Goal: Submit feedback/report problem: Submit feedback/report problem

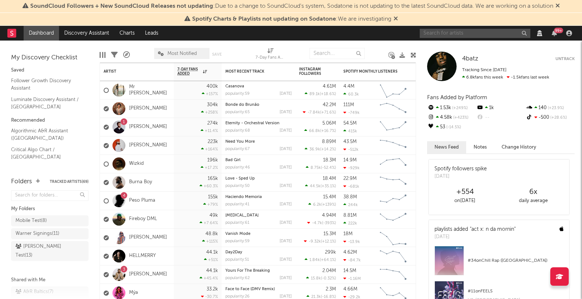
click at [442, 35] on input "text" at bounding box center [475, 33] width 111 height 9
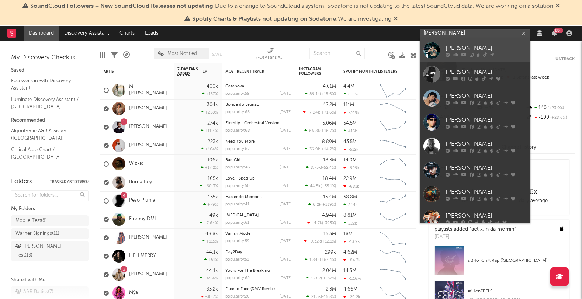
type input "[PERSON_NAME]"
click at [467, 46] on div "[PERSON_NAME]" at bounding box center [485, 48] width 81 height 9
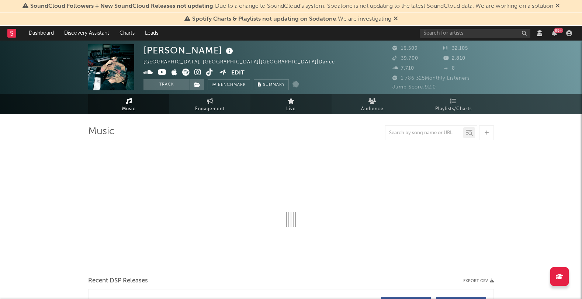
select select "6m"
select select "View all"
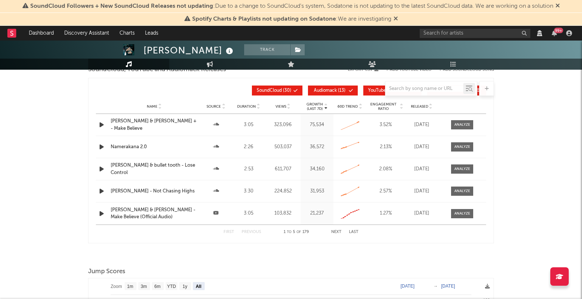
scroll to position [869, 0]
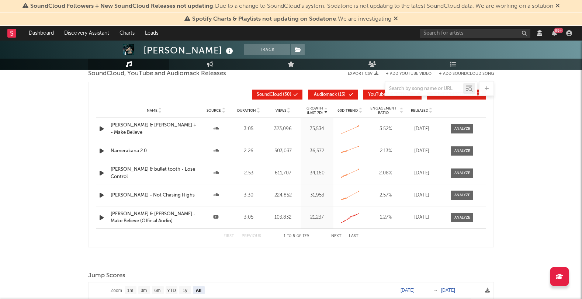
drag, startPoint x: 326, startPoint y: 101, endPoint x: 368, endPoint y: 103, distance: 42.1
click at [326, 100] on button "Audiomack ( 13 )" at bounding box center [333, 95] width 50 height 10
drag, startPoint x: 385, startPoint y: 100, endPoint x: 428, endPoint y: 99, distance: 43.5
click at [385, 97] on span "YouTube Videos" at bounding box center [384, 95] width 33 height 4
select select "View all"
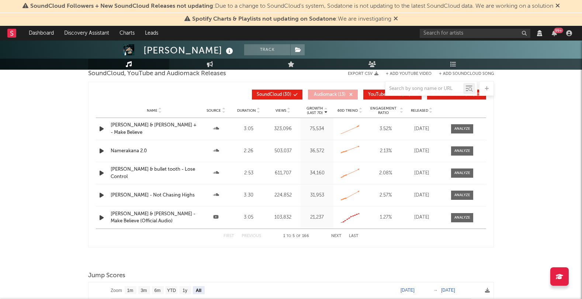
select select "6m"
click at [438, 97] on span "YouTube Shorts" at bounding box center [448, 95] width 32 height 4
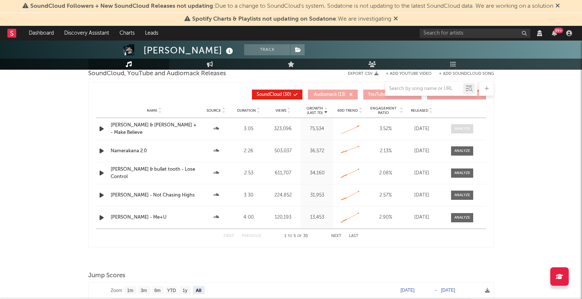
click at [462, 130] on div at bounding box center [462, 129] width 16 height 6
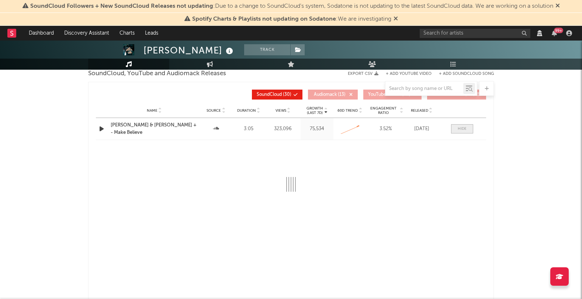
select select "View all"
select select "6m"
select select "All"
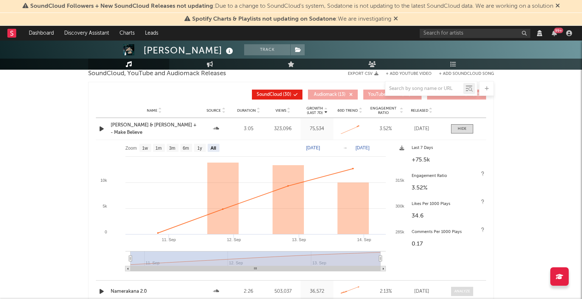
drag, startPoint x: 456, startPoint y: 134, endPoint x: 470, endPoint y: 154, distance: 25.4
click at [456, 133] on span at bounding box center [462, 128] width 22 height 9
select select "View all"
select select "6m"
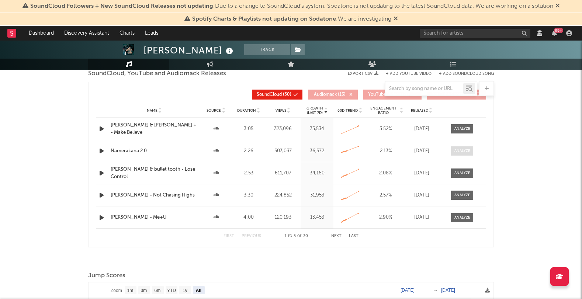
click at [470, 156] on span at bounding box center [462, 150] width 22 height 9
select select "View all"
select select "6m"
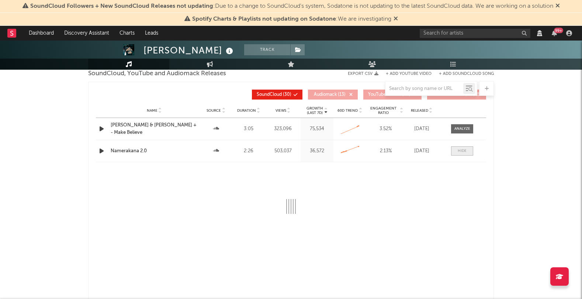
select select "6m"
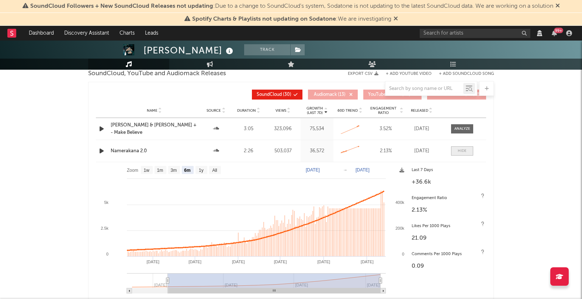
select select "View all"
select select "6m"
drag, startPoint x: 468, startPoint y: 159, endPoint x: 465, endPoint y: 179, distance: 20.8
click at [468, 156] on span at bounding box center [462, 150] width 22 height 9
select select "View all"
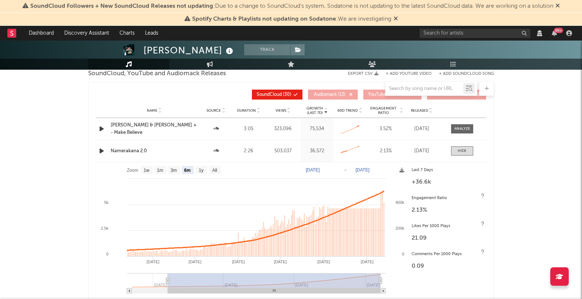
select select "6m"
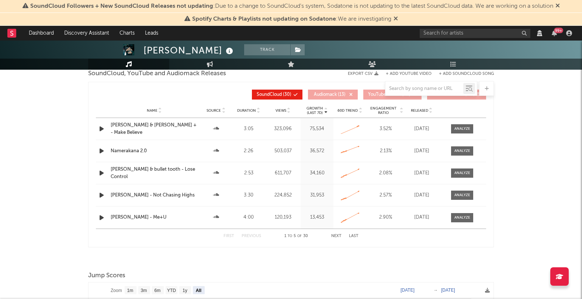
click at [465, 182] on div "Name [PERSON_NAME] & bullet tooth - Lose Control Source Duration 2:53 Views 611…" at bounding box center [291, 173] width 390 height 22
click at [467, 176] on div at bounding box center [462, 173] width 16 height 6
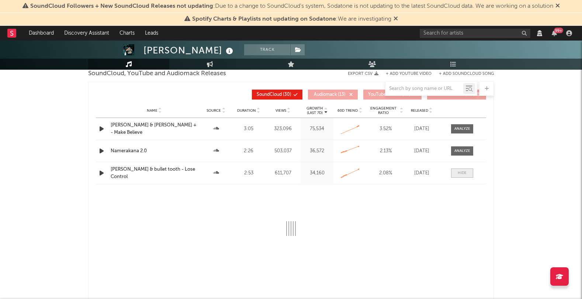
select select "View all"
select select "6m"
select select "All"
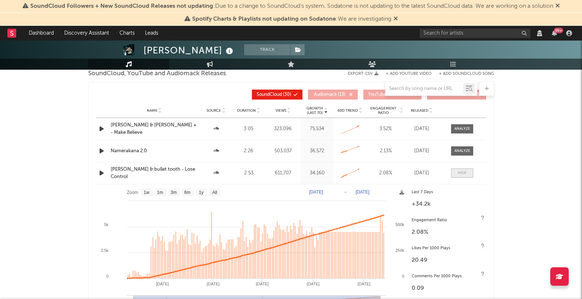
drag, startPoint x: 459, startPoint y: 174, endPoint x: 455, endPoint y: 176, distance: 4.0
click at [459, 174] on div at bounding box center [462, 173] width 9 height 6
select select "View all"
select select "6m"
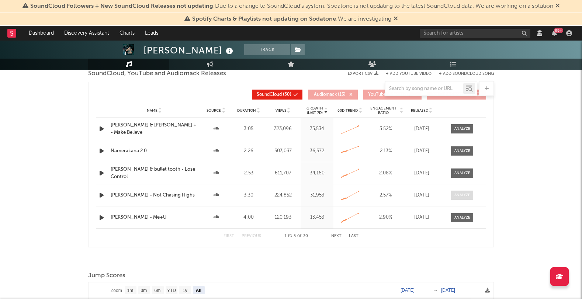
click at [464, 198] on div at bounding box center [462, 195] width 16 height 6
select select "View all"
select select "6m"
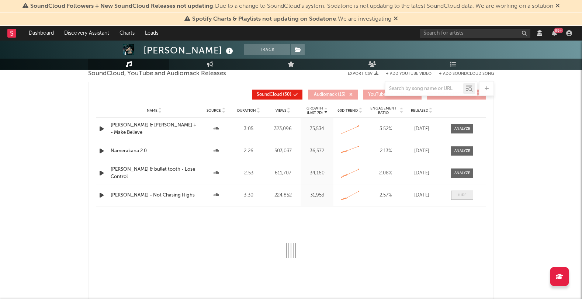
select select "View all"
select select "6m"
select select "All"
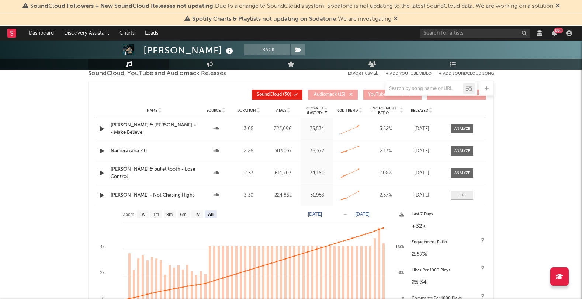
drag, startPoint x: 461, startPoint y: 200, endPoint x: 459, endPoint y: 204, distance: 4.3
click at [461, 198] on div at bounding box center [462, 195] width 9 height 6
select select "View all"
select select "6m"
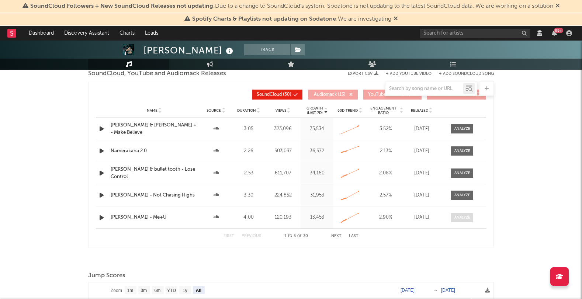
click at [455, 220] on div at bounding box center [462, 218] width 16 height 6
select select "View all"
select select "6m"
select select "View all"
select select "6m"
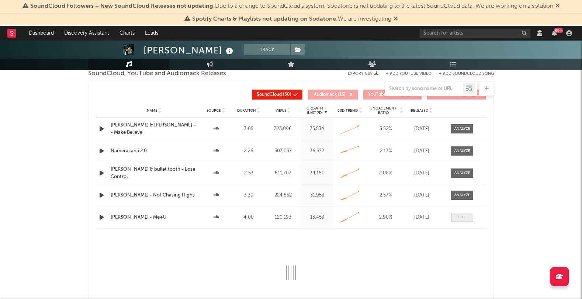
select select "All"
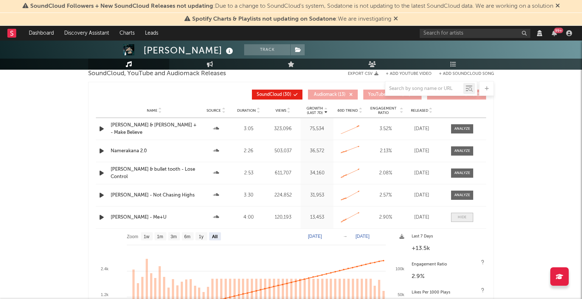
click at [455, 222] on span at bounding box center [462, 217] width 22 height 9
select select "View all"
select select "6m"
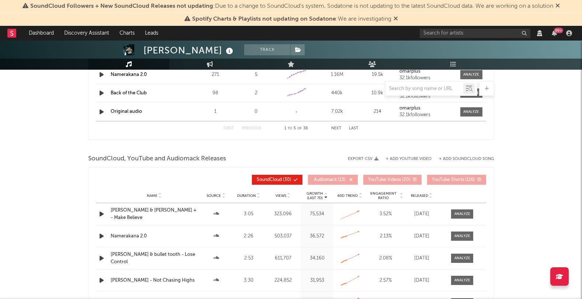
scroll to position [784, 0]
click at [273, 181] on span "SoundCloud" at bounding box center [269, 179] width 25 height 4
select select "View all"
select select "6m"
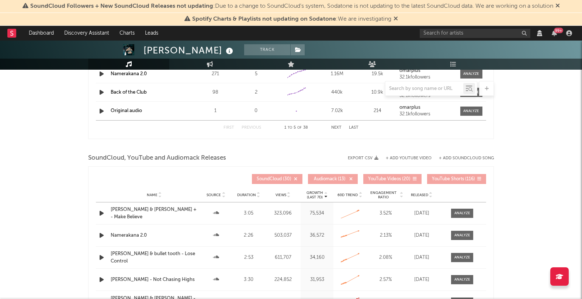
click at [395, 181] on span "YouTube Videos" at bounding box center [384, 179] width 33 height 4
select select "View all"
select select "6m"
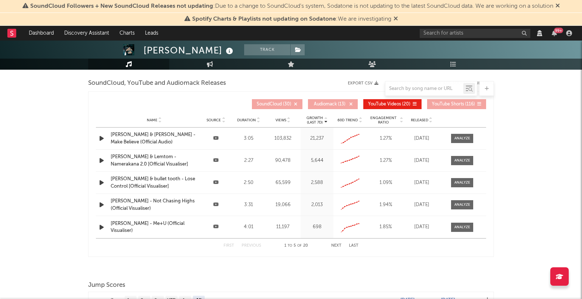
scroll to position [862, 0]
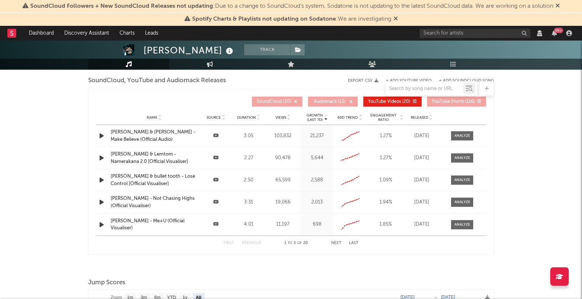
drag, startPoint x: 332, startPoint y: 244, endPoint x: 335, endPoint y: 247, distance: 4.4
click at [331, 244] on div "First Previous 1 to 5 of 20 Next Last" at bounding box center [290, 243] width 135 height 14
click at [337, 245] on button "Next" at bounding box center [336, 243] width 10 height 4
select select "View all"
select select "6m"
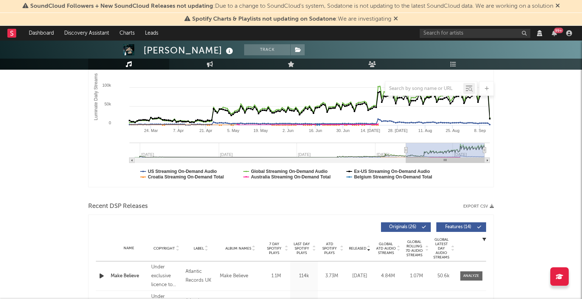
scroll to position [0, 0]
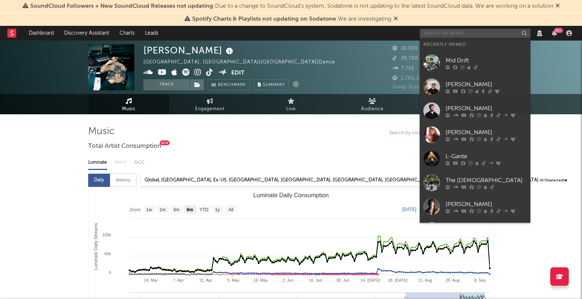
click at [433, 31] on input "text" at bounding box center [475, 33] width 111 height 9
click at [453, 129] on div "[PERSON_NAME]" at bounding box center [485, 132] width 81 height 9
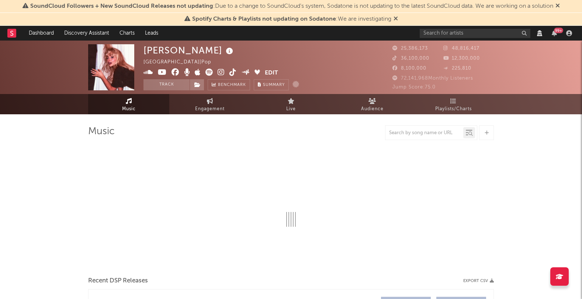
select select "View all"
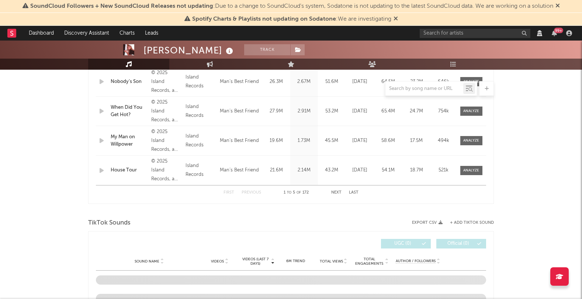
scroll to position [394, 0]
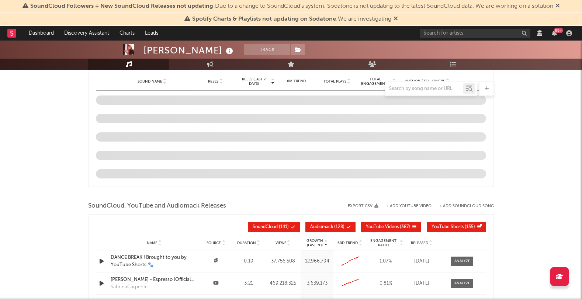
select select "View all"
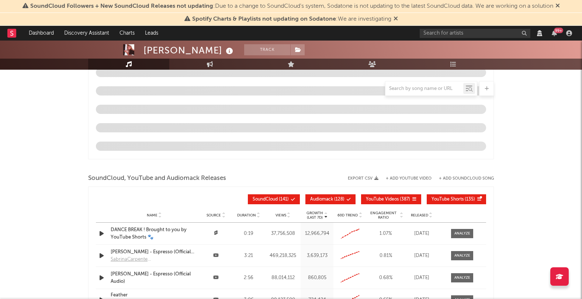
scroll to position [674, 0]
click at [439, 198] on span "YouTube Shorts" at bounding box center [447, 200] width 32 height 4
select select "View all"
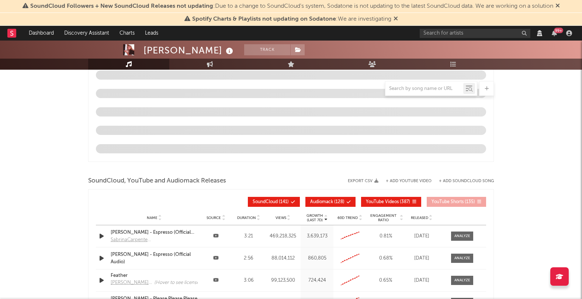
click at [327, 197] on div "Growth (Last 7d) Name Source Duration Views Growth (Last 7d) 60D Trend Engageme…" at bounding box center [291, 201] width 390 height 17
click at [272, 201] on span "SoundCloud" at bounding box center [265, 202] width 25 height 4
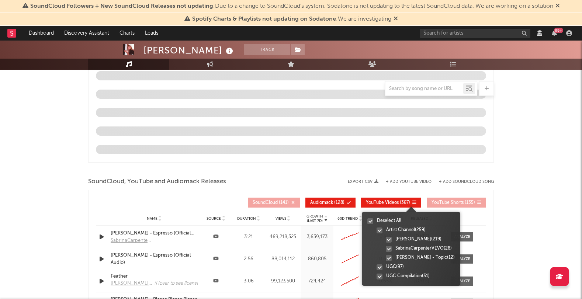
click at [412, 203] on icon at bounding box center [414, 202] width 4 height 4
select select "View all"
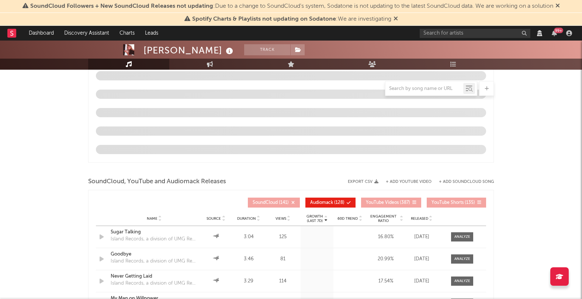
scroll to position [670, 0]
drag, startPoint x: 338, startPoint y: 203, endPoint x: 395, endPoint y: 204, distance: 56.8
click at [338, 203] on span "Audiomack ( 128 )" at bounding box center [327, 203] width 34 height 4
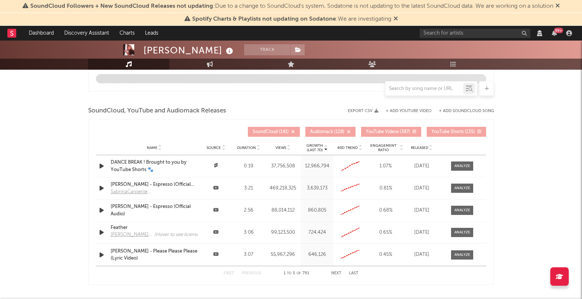
click at [395, 134] on span "YouTube Videos" at bounding box center [382, 132] width 33 height 4
select select "View all"
select select "6m"
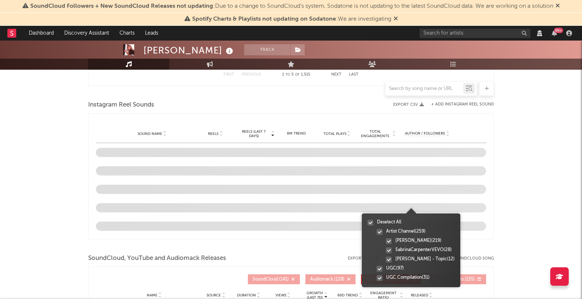
scroll to position [744, 0]
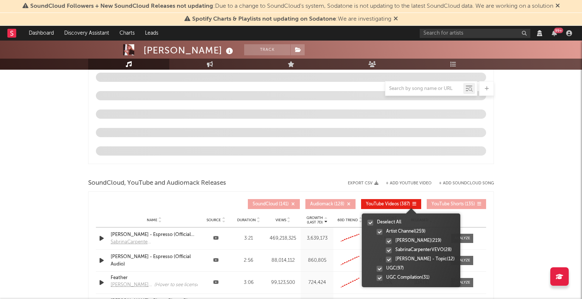
click at [416, 204] on div at bounding box center [411, 208] width 98 height 12
select select "View all"
select select "6m"
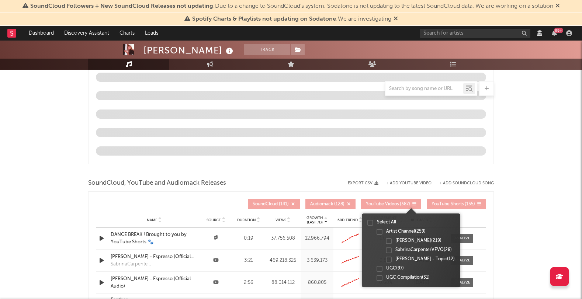
click at [416, 204] on div at bounding box center [411, 208] width 98 height 12
select select "View all"
select select "6m"
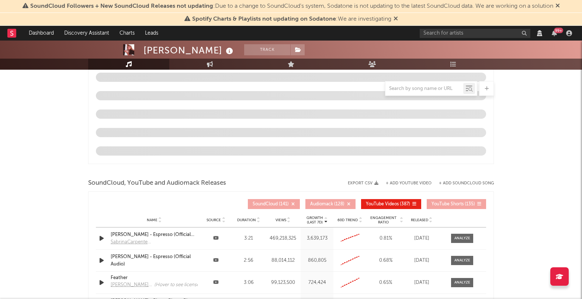
scroll to position [744, 0]
click at [416, 204] on button "YouTube Videos ( 387 )" at bounding box center [391, 204] width 60 height 10
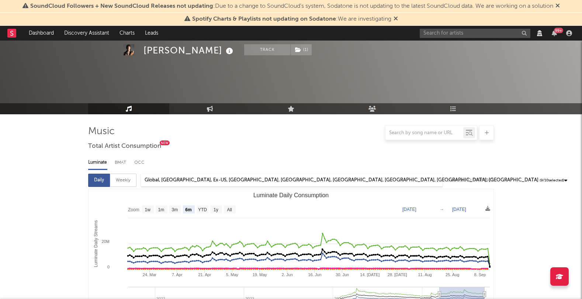
select select "6m"
select select "View all"
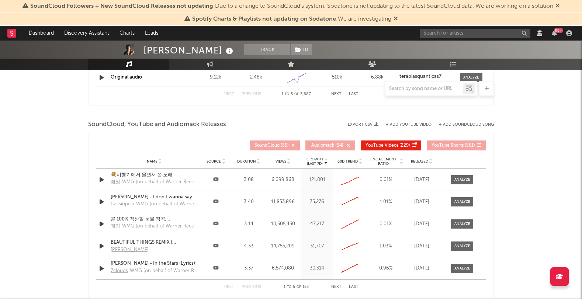
drag, startPoint x: 451, startPoint y: 148, endPoint x: 388, endPoint y: 149, distance: 63.4
click at [450, 148] on span "YouTube Shorts" at bounding box center [447, 145] width 32 height 4
select select "6m"
select select "View all"
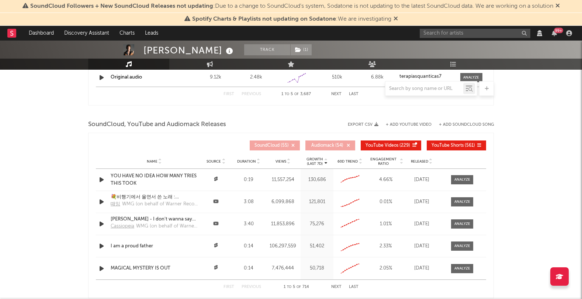
drag, startPoint x: 388, startPoint y: 149, endPoint x: 444, endPoint y: 148, distance: 56.8
click at [388, 148] on span "YouTube Videos" at bounding box center [381, 145] width 33 height 4
select select "6m"
select select "View all"
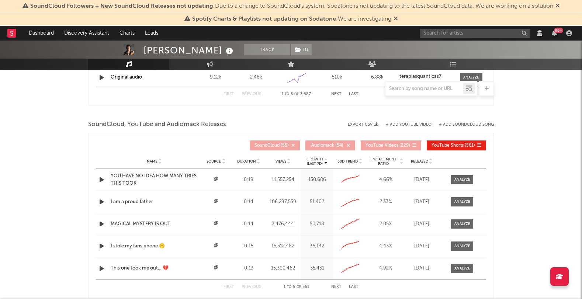
drag, startPoint x: 444, startPoint y: 148, endPoint x: 302, endPoint y: 150, distance: 142.3
click at [444, 148] on span "YouTube Shorts" at bounding box center [447, 145] width 32 height 4
select select "6m"
select select "View all"
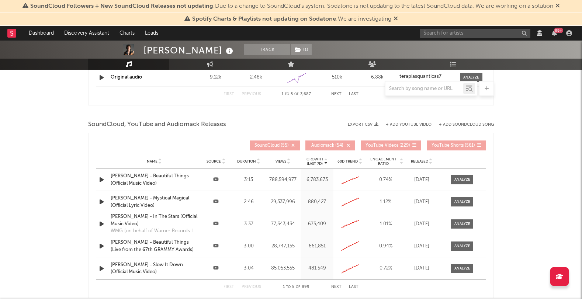
click at [270, 148] on span "SoundCloud" at bounding box center [266, 145] width 25 height 4
select select "6m"
select select "View all"
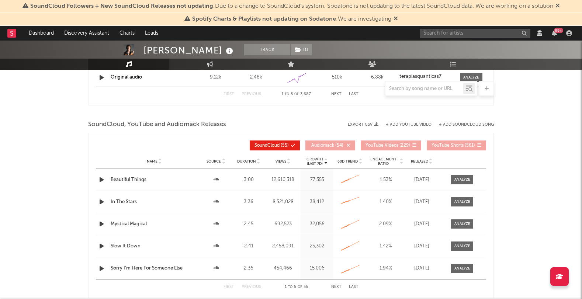
click at [456, 183] on div at bounding box center [462, 180] width 16 height 6
select select "6m"
select select "View all"
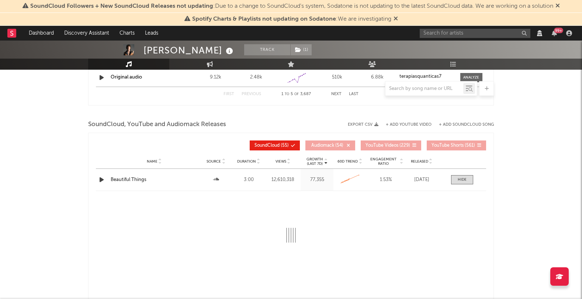
select select "6m"
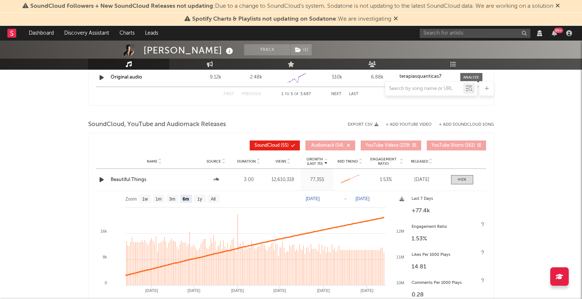
select select "6m"
select select "View all"
click at [456, 184] on span at bounding box center [462, 179] width 22 height 9
select select "6m"
select select "View all"
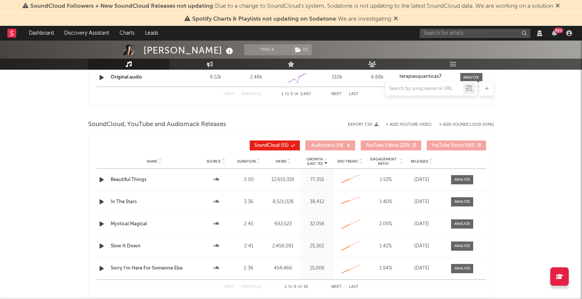
click at [450, 205] on div at bounding box center [456, 201] width 33 height 9
click at [453, 206] on span at bounding box center [462, 201] width 22 height 9
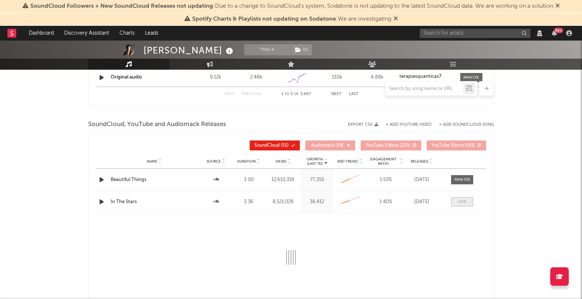
select select "6m"
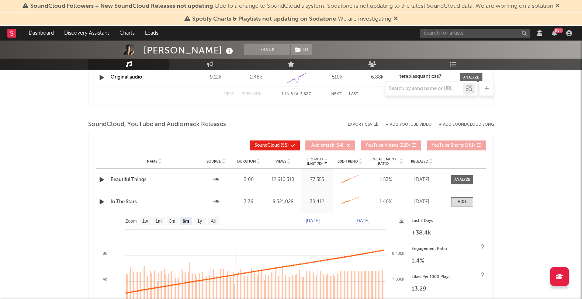
select select "6m"
select select "View all"
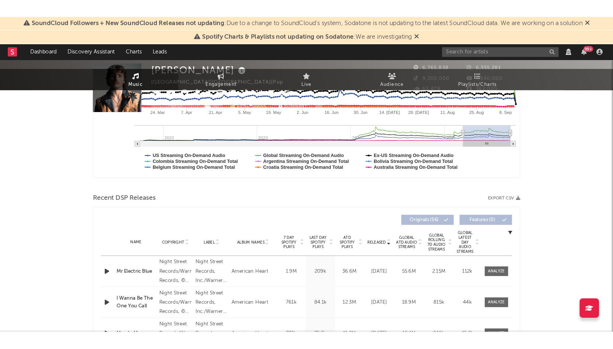
scroll to position [0, 0]
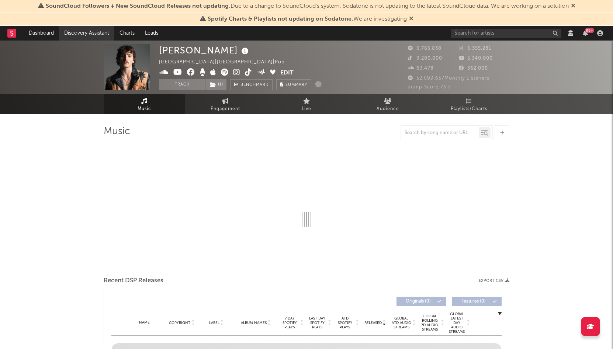
click at [94, 38] on link "Discovery Assistant" at bounding box center [86, 33] width 55 height 15
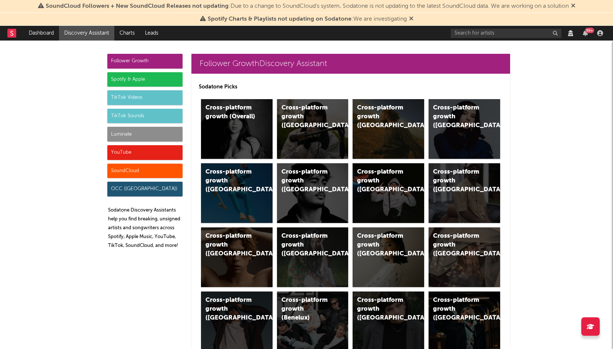
click at [131, 78] on div "Spotify & Apple" at bounding box center [144, 79] width 75 height 15
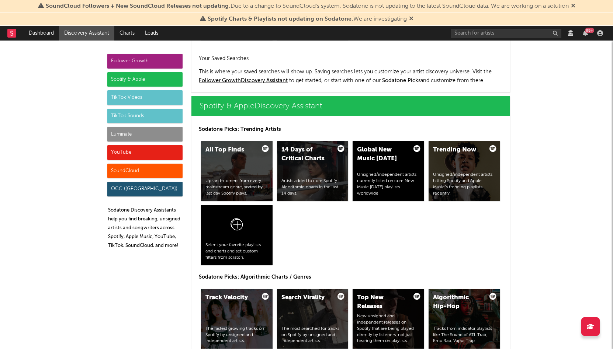
scroll to position [737, 0]
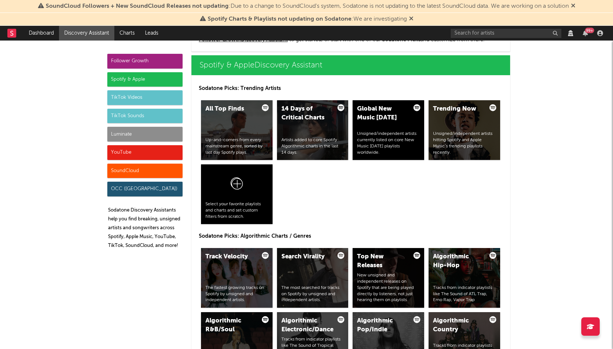
click at [132, 171] on div "SoundCloud" at bounding box center [144, 171] width 75 height 15
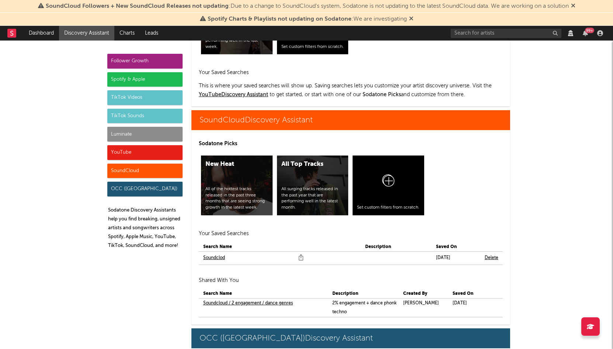
scroll to position [4492, 0]
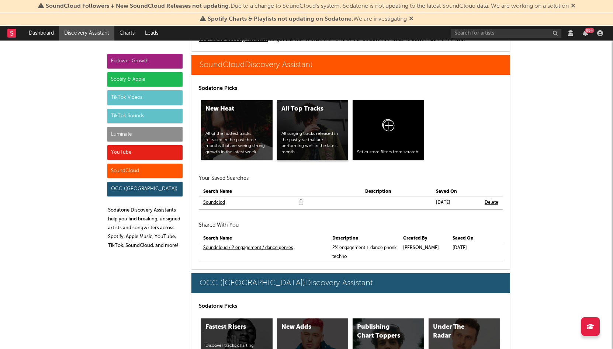
click at [309, 126] on div "All Top Tracks All surging tracks released in the past year that are performing…" at bounding box center [313, 130] width 72 height 60
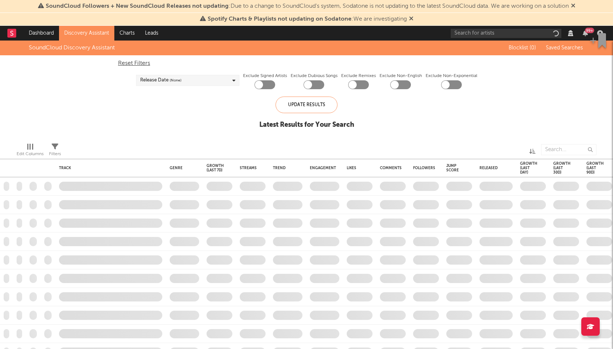
checkbox input "true"
click at [167, 81] on div "Release Date ( 0 to 720 d ago)" at bounding box center [166, 80] width 53 height 9
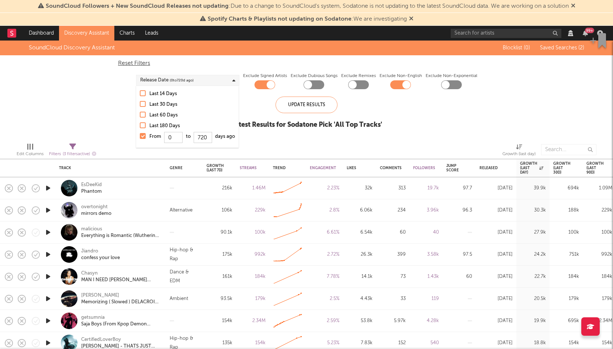
click at [148, 93] on label "Last 14 Days" at bounding box center [187, 94] width 95 height 9
click at [140, 93] on input "Last 14 Days" at bounding box center [140, 94] width 0 height 9
click at [201, 137] on input "From to days ago" at bounding box center [203, 137] width 18 height 11
type input "3"
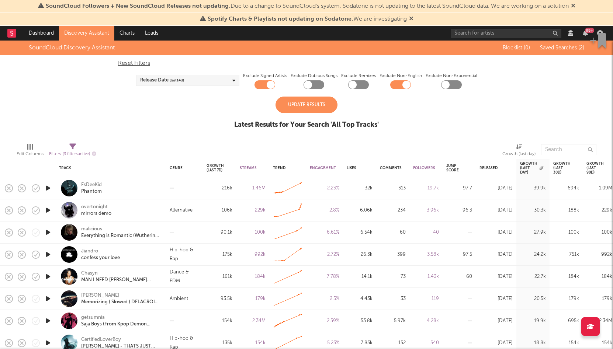
click at [254, 114] on div "Update Results Latest Results for Your Search ' All Top Tracks '" at bounding box center [306, 117] width 145 height 40
click at [204, 87] on div "Reset Filters Release Date (last 14 d) Exclude Signed Artists Exclude Dubious S…" at bounding box center [306, 72] width 384 height 34
click at [204, 79] on div "Release Date (last 14 d)" at bounding box center [187, 80] width 103 height 11
click at [147, 135] on label "From to 3 days ago" at bounding box center [187, 138] width 95 height 12
click at [140, 135] on input "From to 3 days ago" at bounding box center [140, 138] width 0 height 12
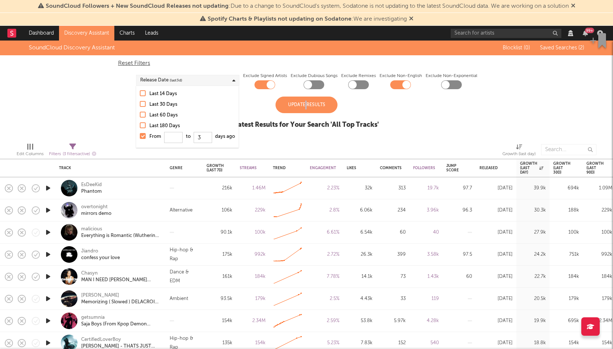
click at [306, 106] on div "Update Results" at bounding box center [306, 105] width 62 height 17
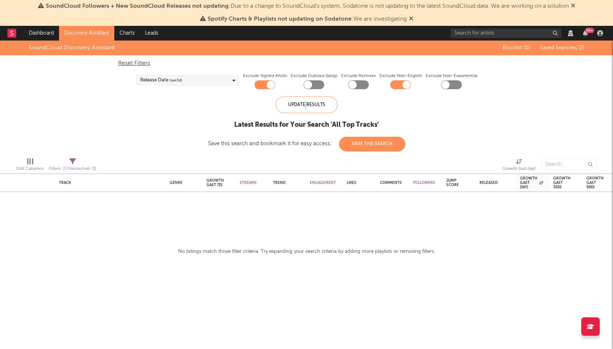
click at [189, 84] on div "Release Date (last 3 d)" at bounding box center [187, 80] width 103 height 11
click at [204, 133] on input "3" at bounding box center [203, 137] width 18 height 11
click at [206, 137] on input "3" at bounding box center [203, 137] width 18 height 11
type input "4"
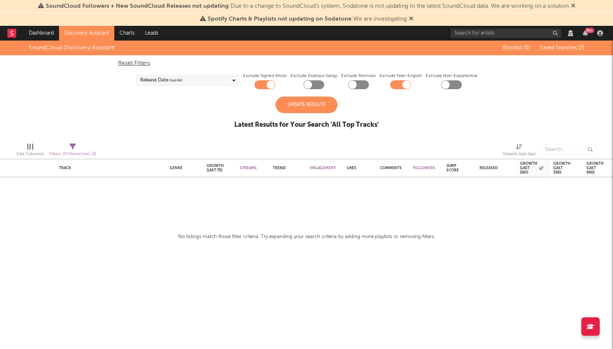
click at [262, 126] on div "Latest Results for Your Search ' All Top Tracks '" at bounding box center [306, 125] width 145 height 9
click at [291, 103] on div "Update Results" at bounding box center [306, 105] width 62 height 17
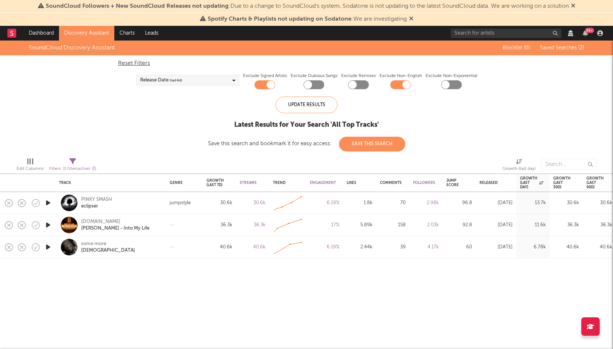
click at [191, 83] on div "Release Date (last 4 d)" at bounding box center [187, 80] width 103 height 11
click at [159, 92] on div "Last 14 Days" at bounding box center [192, 94] width 86 height 9
click at [140, 92] on input "Last 14 Days" at bounding box center [140, 94] width 0 height 9
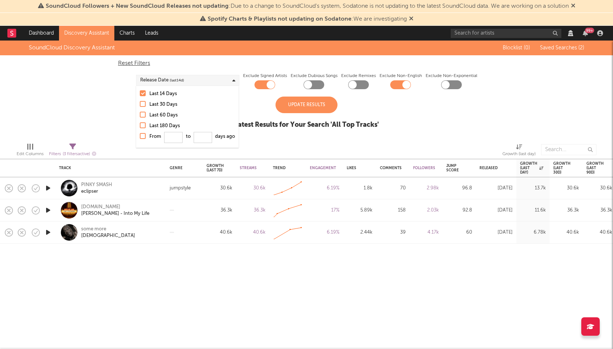
click at [317, 99] on div "Update Results" at bounding box center [306, 105] width 62 height 17
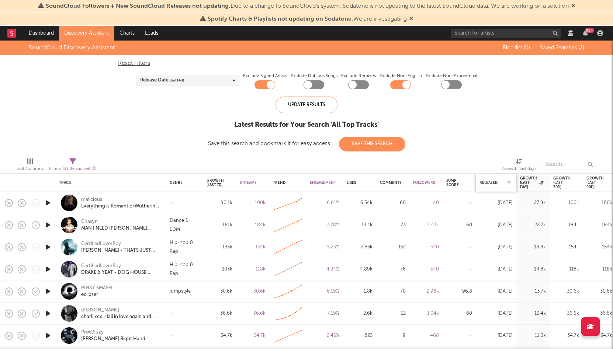
click at [486, 186] on div "Released" at bounding box center [495, 182] width 33 height 15
click at [487, 181] on div "Released" at bounding box center [490, 183] width 22 height 4
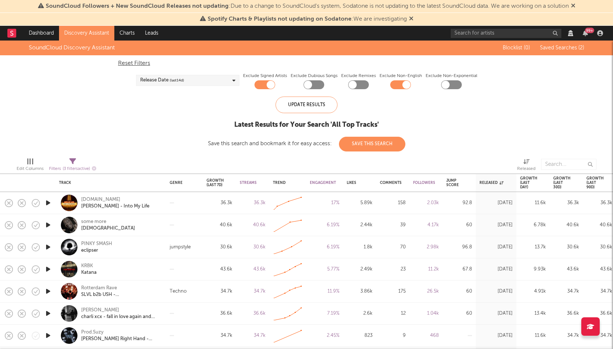
click at [68, 202] on div at bounding box center [69, 203] width 17 height 17
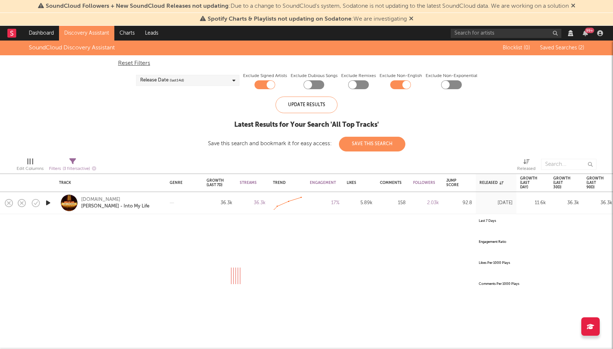
select select "All"
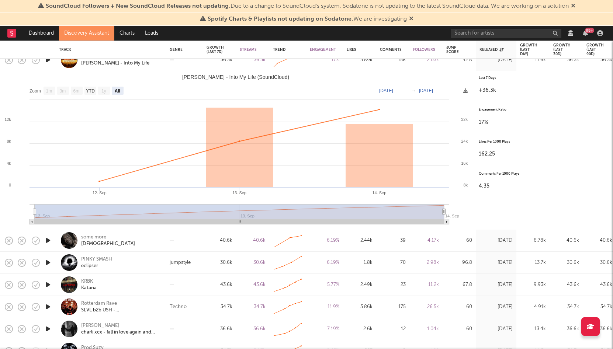
click at [129, 242] on div "some more Jumanji" at bounding box center [120, 240] width 79 height 13
select select "All"
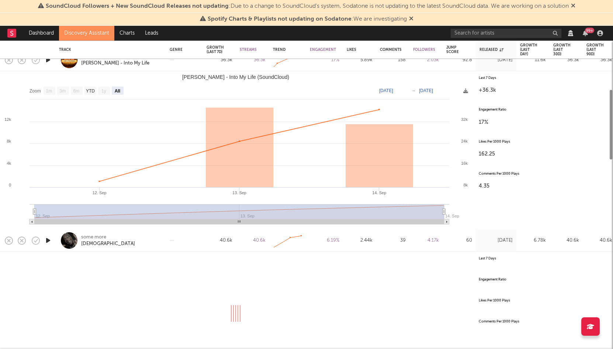
select select "All"
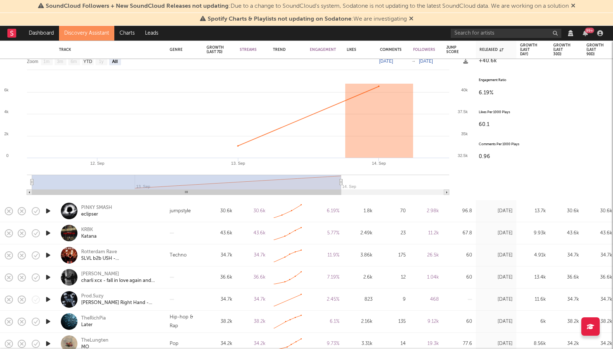
click at [143, 212] on div "PINKY SMASH eclipser" at bounding box center [120, 211] width 79 height 13
select select "All"
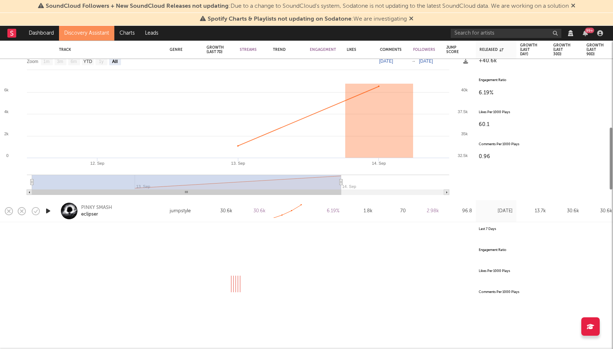
select select "All"
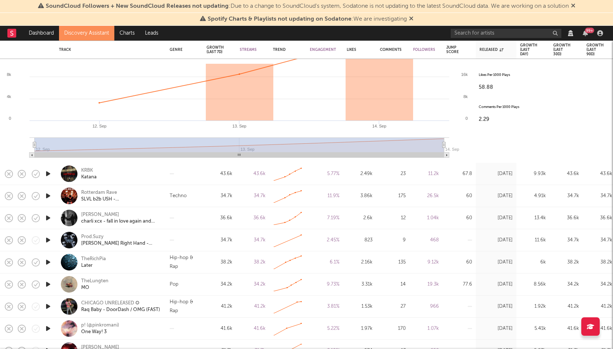
click at [138, 179] on div "KRBK Katana" at bounding box center [120, 173] width 79 height 13
select select "All"
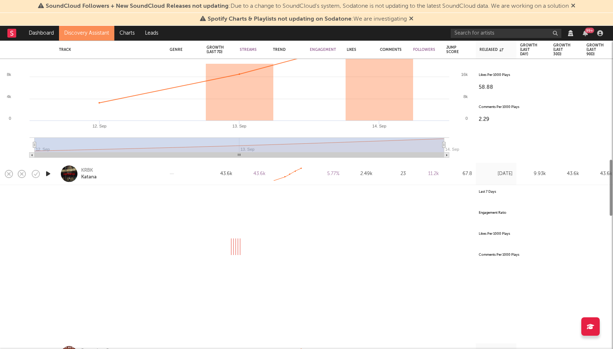
select select "All"
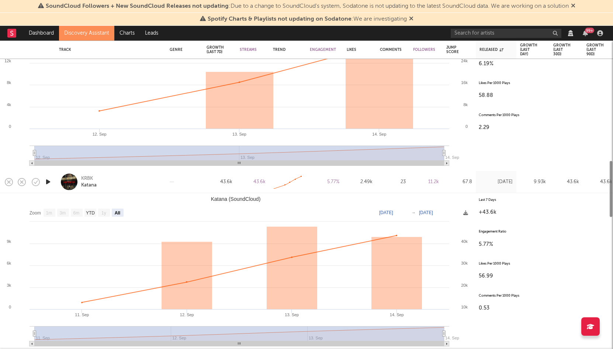
select select "All"
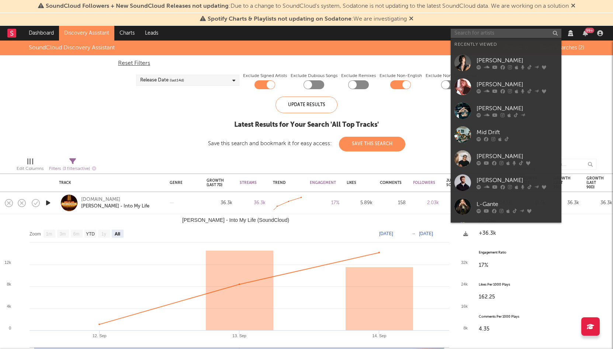
click at [467, 33] on input "text" at bounding box center [506, 33] width 111 height 9
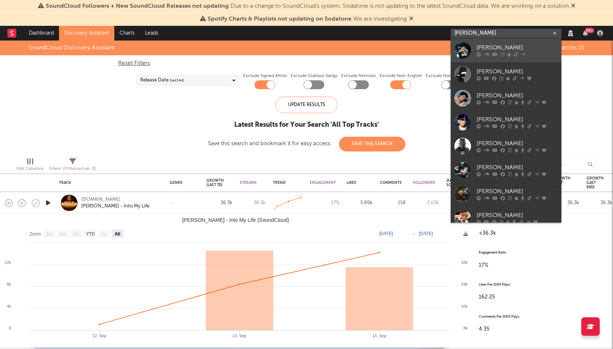
type input "[PERSON_NAME]"
click at [489, 49] on div "[PERSON_NAME]" at bounding box center [516, 48] width 81 height 9
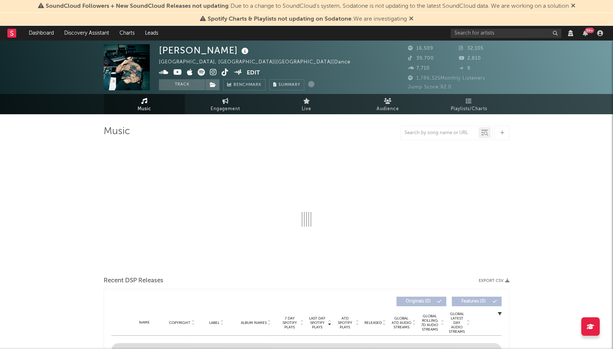
select select "View all"
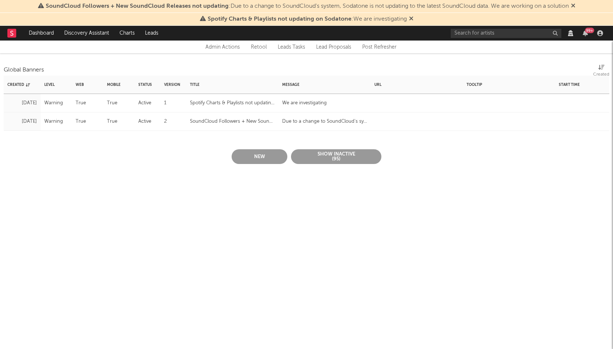
click at [208, 122] on div "SoundCloud Followers + New SoundCloud Releases not updating" at bounding box center [232, 121] width 85 height 9
select select "warning"
select select "active"
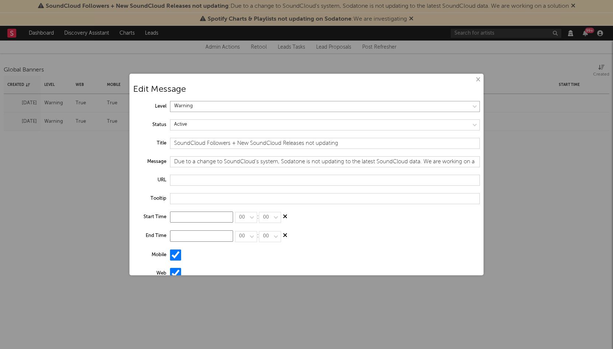
click at [191, 111] on select at bounding box center [325, 106] width 310 height 11
click at [170, 101] on select at bounding box center [325, 106] width 310 height 11
select select "information"
click at [198, 144] on input "SoundCloud Followers + New SoundCloud Releases not updating" at bounding box center [325, 143] width 310 height 11
click at [198, 143] on input "SoundCloud Followers + New SoundCloud Releases not updating" at bounding box center [325, 143] width 310 height 11
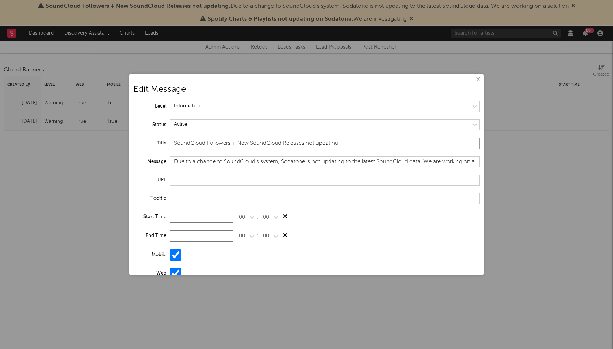
click at [198, 143] on input "SoundCloud Followers + New SoundCloud Releases not updating" at bounding box center [325, 143] width 310 height 11
click at [192, 161] on input "Due to a change to SoundCloud's system, Sodatone is not updating to the latest …" at bounding box center [325, 161] width 310 height 11
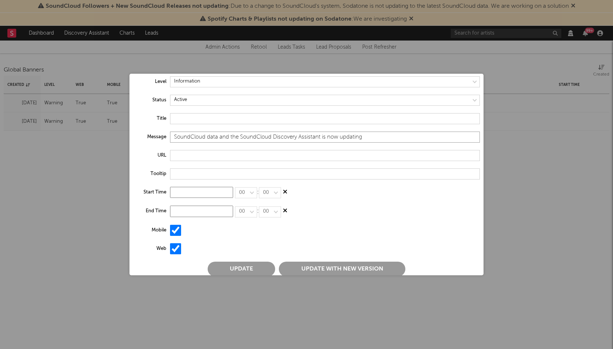
scroll to position [29, 0]
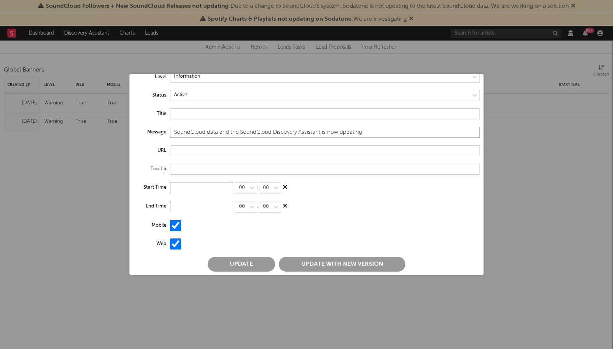
type input "SoundCloud data and the SoundCloud Discovery Assistant is now updating"
click at [191, 207] on input at bounding box center [201, 206] width 63 height 11
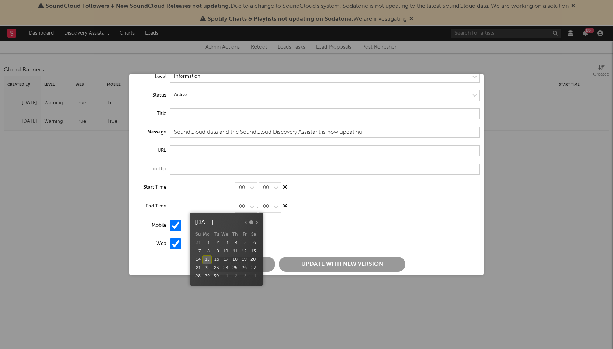
type input "Sep 18, 2025"
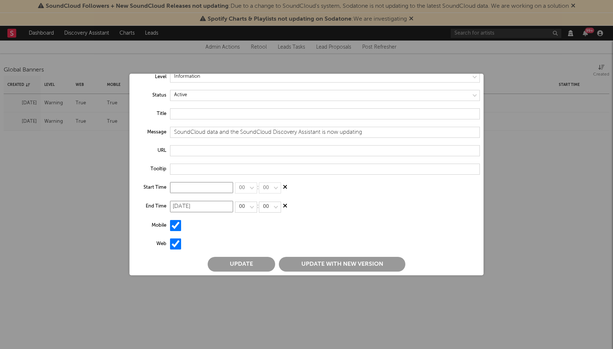
click at [234, 258] on div "18" at bounding box center [234, 260] width 9 height 8
click at [255, 240] on div "Web" at bounding box center [306, 248] width 347 height 18
click at [291, 265] on button "Update with new version" at bounding box center [342, 264] width 126 height 15
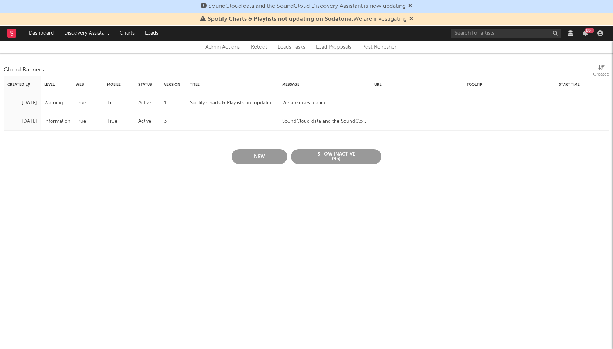
scroll to position [0, 0]
click at [290, 186] on html "SoundCloud data and the SoundCloud Discovery Assistant is now updating Spotify …" at bounding box center [306, 93] width 613 height 186
click at [302, 186] on html "SoundCloud data and the SoundCloud Discovery Assistant is now updating Spotify …" at bounding box center [306, 93] width 613 height 186
